Goal: Check status

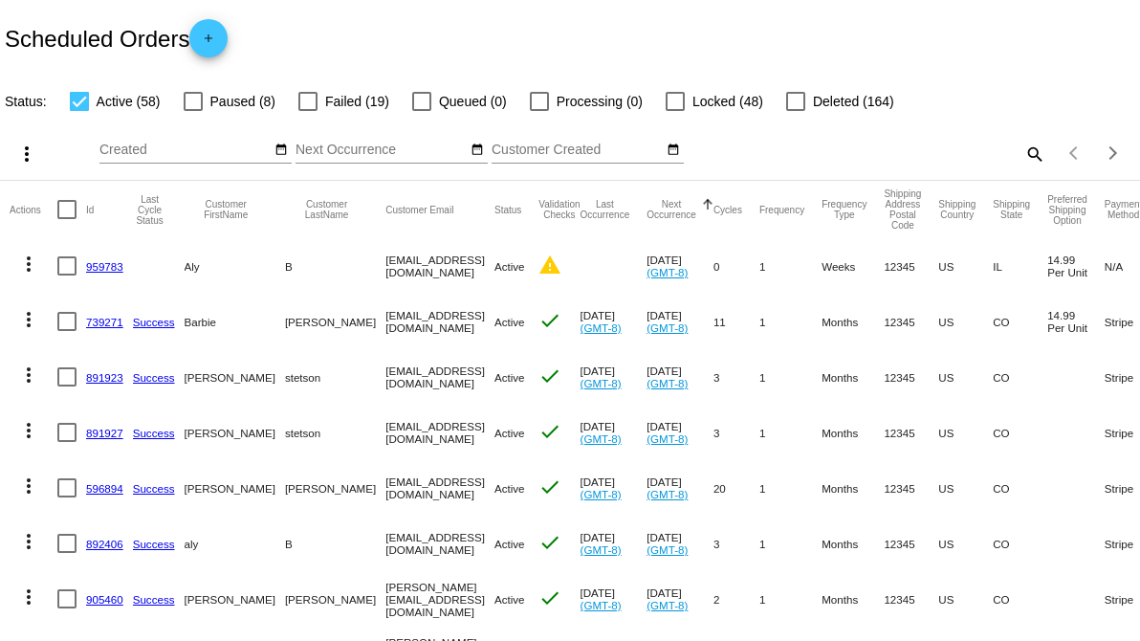
click at [290, 152] on div "Sep Jan Feb Mar Apr Su Mo" at bounding box center [430, 153] width 662 height 55
click at [283, 152] on mat-icon "date_range" at bounding box center [281, 150] width 13 height 15
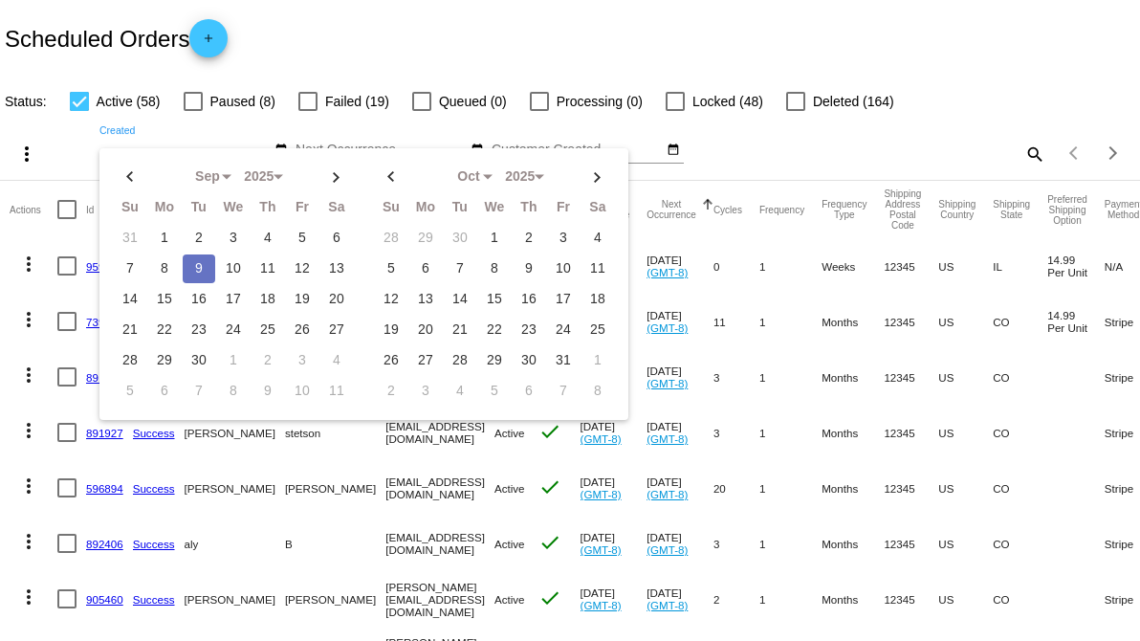
click at [198, 260] on td "9" at bounding box center [199, 268] width 33 height 29
type input "[DATE] - [DATE]"
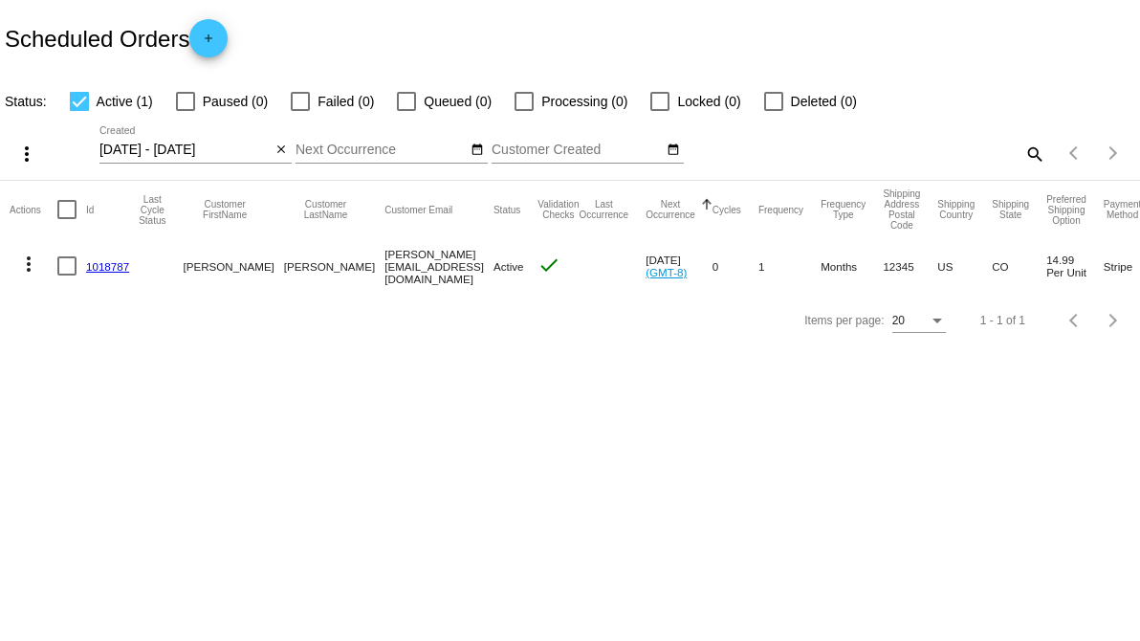
click at [121, 268] on link "1018787" at bounding box center [107, 266] width 43 height 12
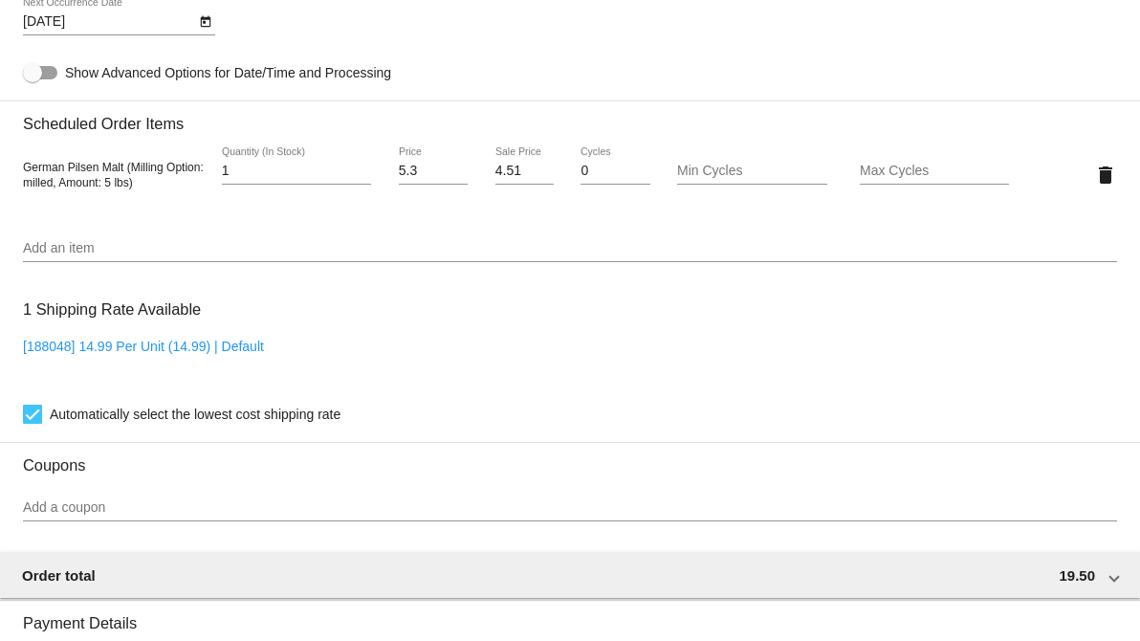
scroll to position [1063, 0]
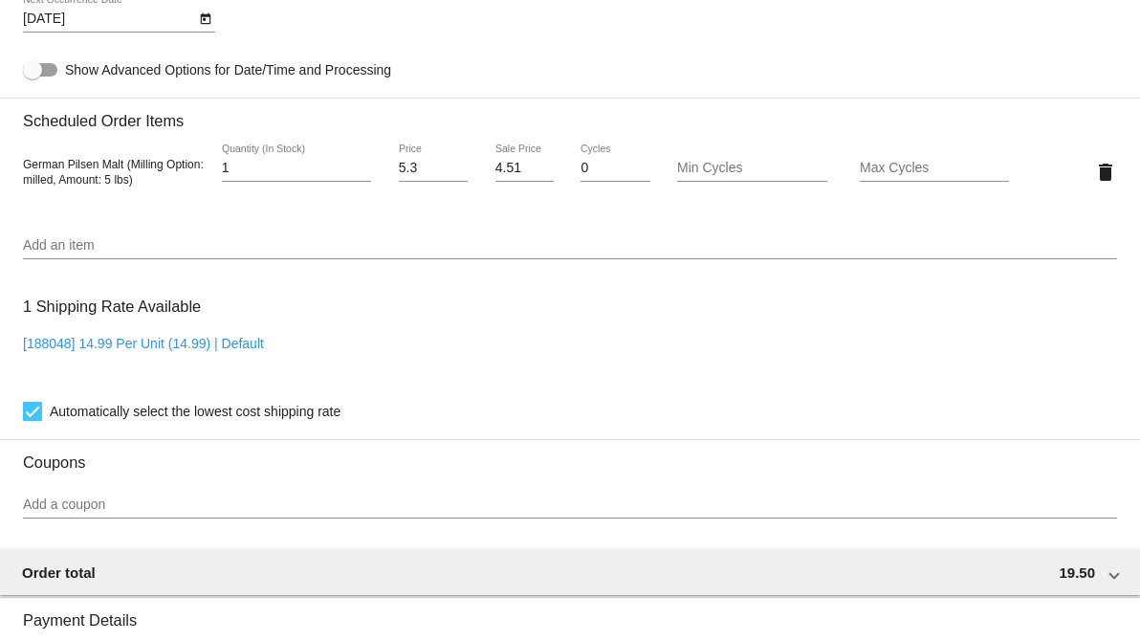
drag, startPoint x: 541, startPoint y: 266, endPoint x: 424, endPoint y: 291, distance: 120.3
click at [424, 291] on div "1 Shipping Rate Available [188048] 14.99 Per Unit (14.99) | Default Automatical…" at bounding box center [570, 355] width 1094 height 138
click at [193, 419] on span "Automatically select the lowest cost shipping rate" at bounding box center [195, 411] width 291 height 23
click at [33, 421] on input "Automatically select the lowest cost shipping rate" at bounding box center [32, 421] width 1 height 1
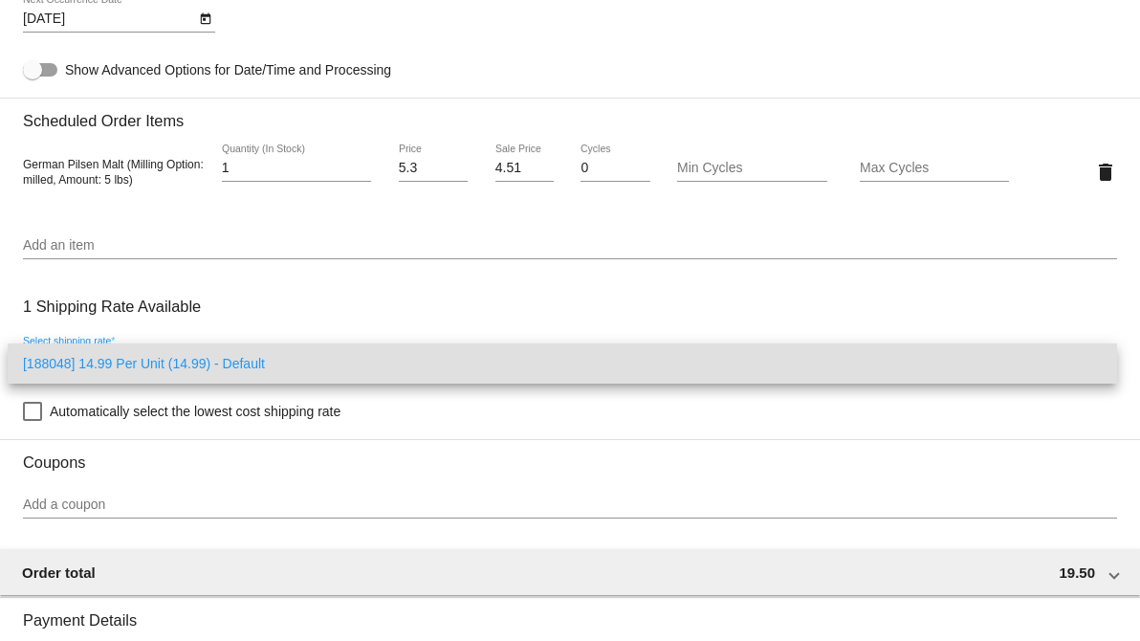
click at [193, 419] on div at bounding box center [570, 320] width 1140 height 641
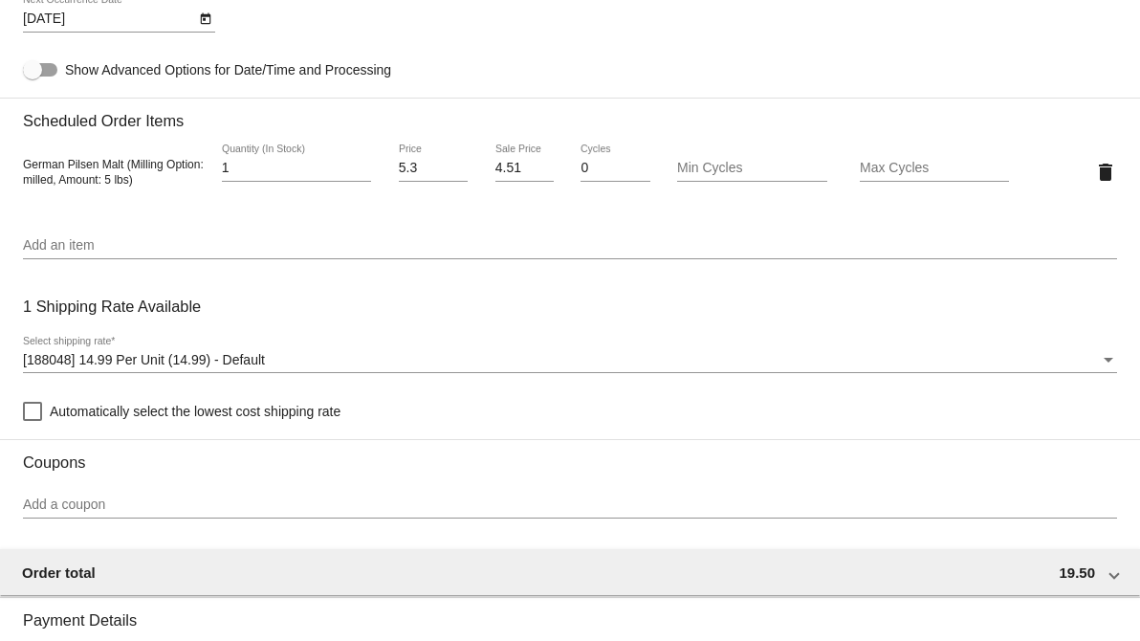
click at [158, 408] on span "Automatically select the lowest cost shipping rate" at bounding box center [195, 411] width 291 height 23
click at [33, 421] on input "Automatically select the lowest cost shipping rate" at bounding box center [32, 421] width 1 height 1
checkbox input "true"
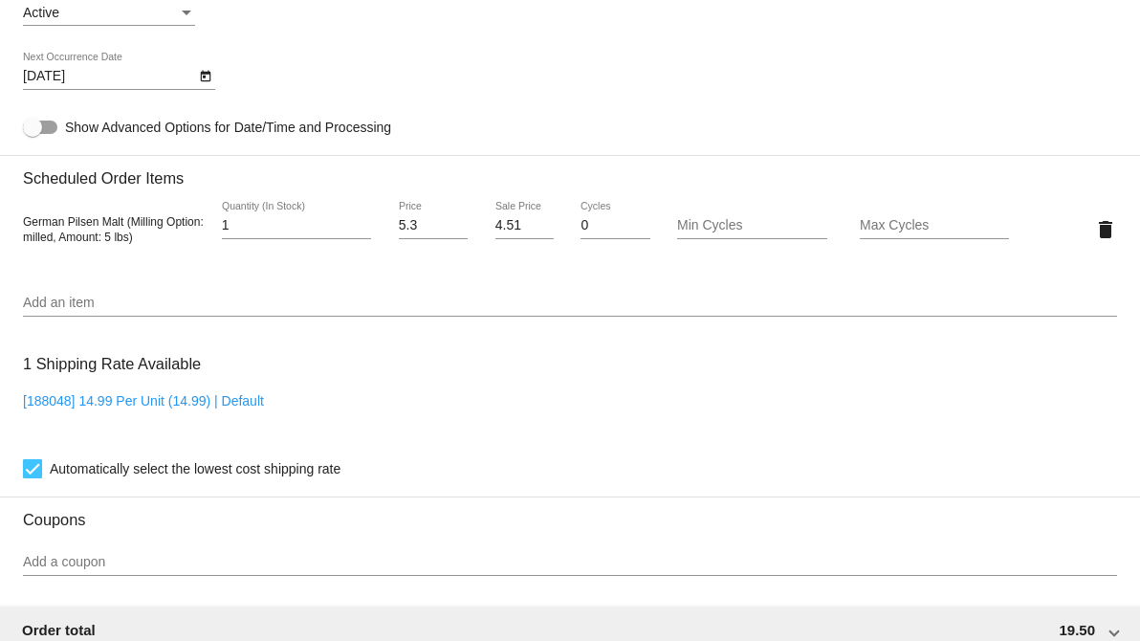
scroll to position [743, 0]
